Goal: Information Seeking & Learning: Understand process/instructions

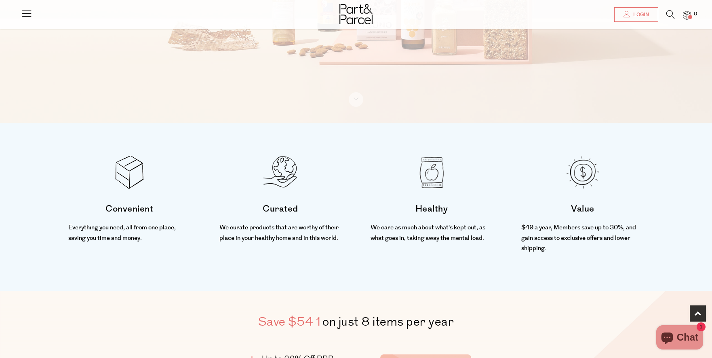
scroll to position [235, 0]
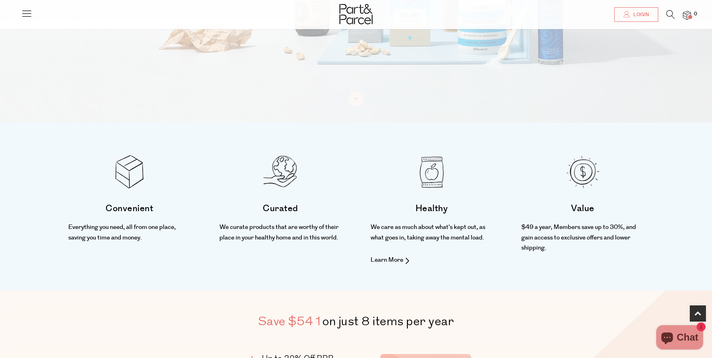
click at [435, 184] on img at bounding box center [432, 172] width 34 height 34
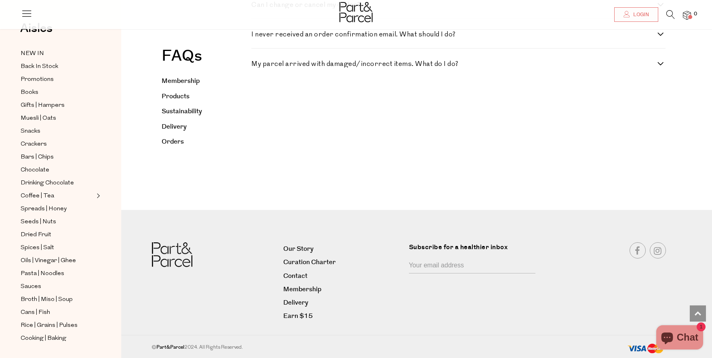
scroll to position [1409, 0]
